Goal: Find specific page/section: Find specific page/section

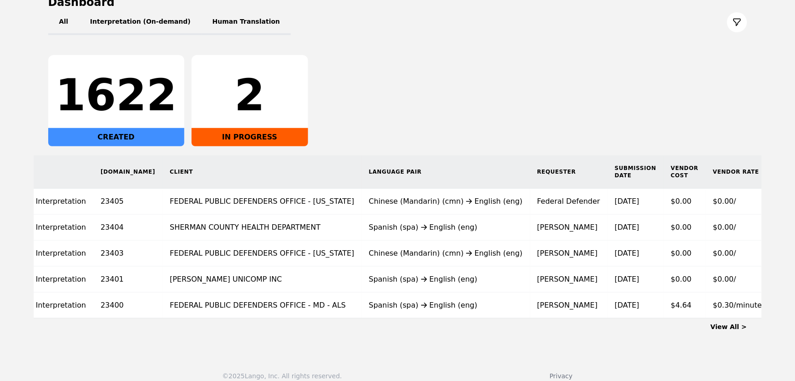
scroll to position [115, 0]
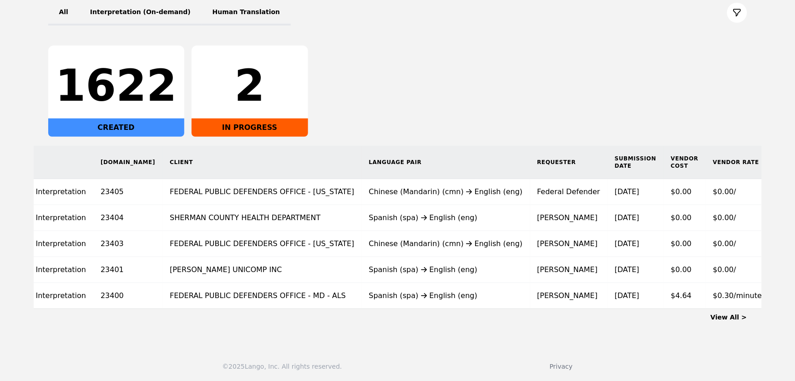
click at [739, 314] on link "View All >" at bounding box center [729, 316] width 36 height 7
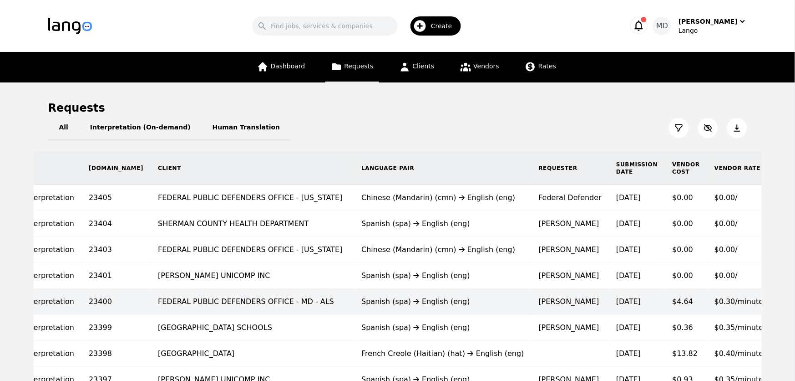
scroll to position [0, 107]
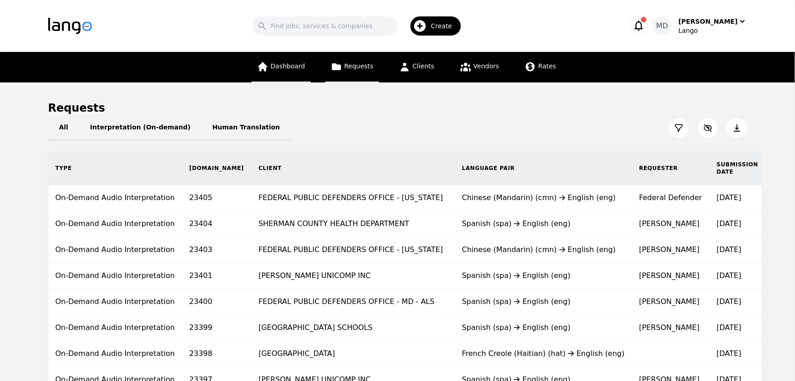
click at [292, 64] on span "Dashboard" at bounding box center [288, 65] width 35 height 7
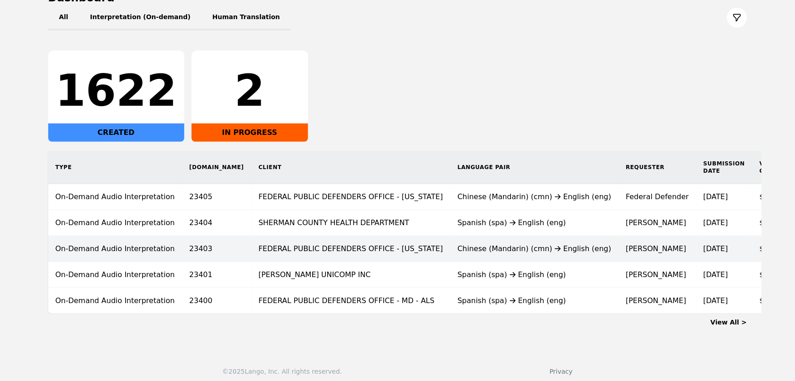
scroll to position [0, 89]
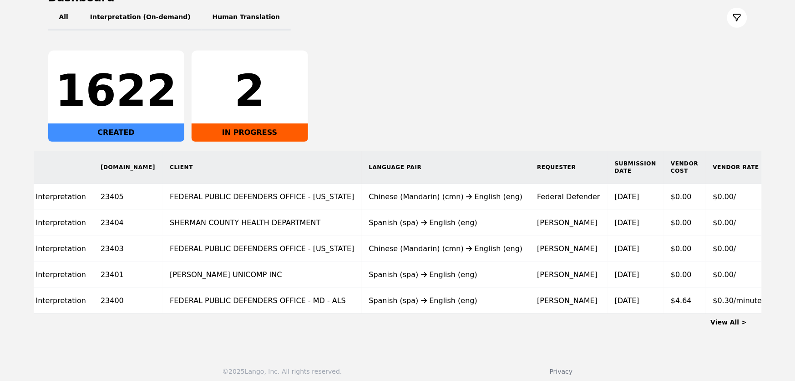
click at [608, 31] on div "All Interpretation (On-demand) Human Translation 1622 CREATED 2 IN PROGRESS Typ…" at bounding box center [397, 159] width 699 height 309
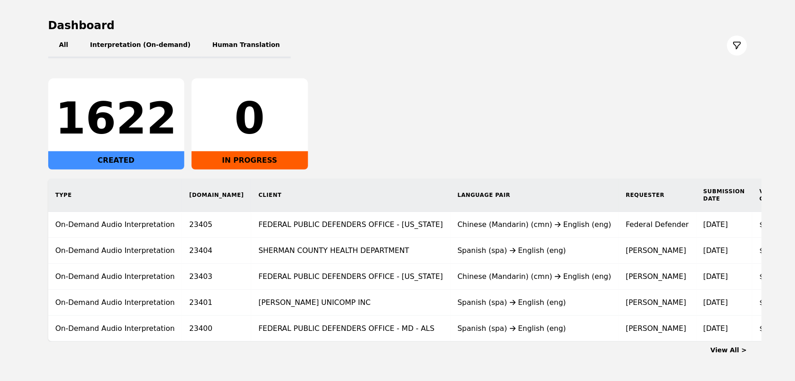
scroll to position [83, 0]
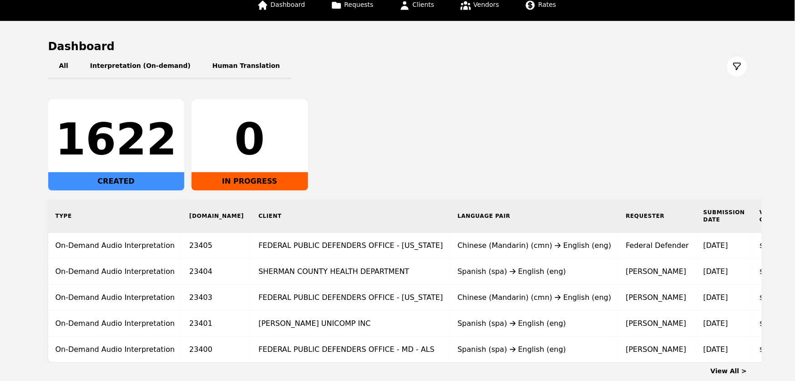
scroll to position [104, 0]
